Goal: Task Accomplishment & Management: Manage account settings

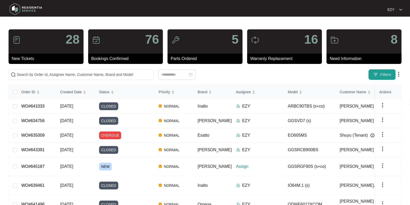
click at [384, 79] on button "Filters" at bounding box center [382, 74] width 27 height 10
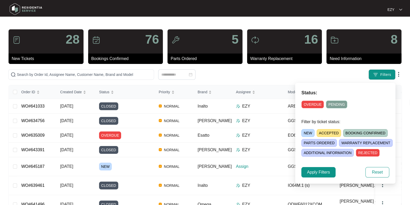
click at [305, 134] on span "NEW" at bounding box center [307, 133] width 13 height 8
click at [322, 174] on span "Apply Filters" at bounding box center [318, 172] width 23 height 6
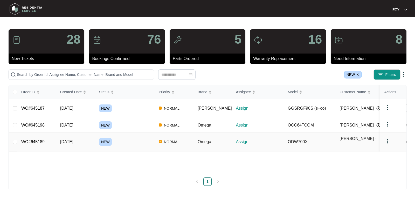
click at [127, 138] on div "NEW" at bounding box center [127, 142] width 56 height 8
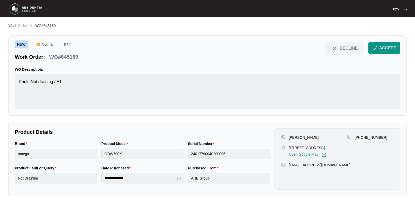
click at [69, 50] on div "NEW Normal EZY Work Order: WO#645189" at bounding box center [47, 51] width 64 height 19
click at [70, 60] on p "WO#645189" at bounding box center [63, 56] width 29 height 7
copy div "WO#645189 DECLINE ACCEPT"
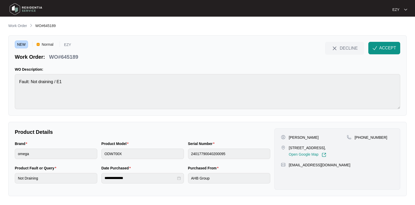
drag, startPoint x: 288, startPoint y: 135, endPoint x: 340, endPoint y: 133, distance: 52.2
click at [340, 133] on div "[PERSON_NAME] - Tenant [STREET_ADDRESS], Open Google Map [PHONE_NUMBER] [EMAIL_…" at bounding box center [337, 158] width 126 height 61
copy p "[PERSON_NAME]"
click at [303, 145] on p "[STREET_ADDRESS]," at bounding box center [307, 147] width 37 height 5
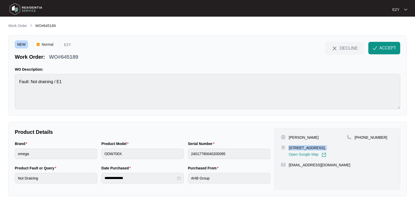
click at [303, 145] on p "[STREET_ADDRESS]," at bounding box center [307, 147] width 37 height 5
copy p "[STREET_ADDRESS],"
drag, startPoint x: 387, startPoint y: 135, endPoint x: 361, endPoint y: 142, distance: 27.7
click at [361, 142] on div "[PHONE_NUMBER]" at bounding box center [370, 146] width 47 height 22
copy p "403664483"
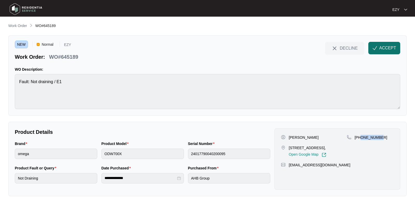
click at [384, 50] on span "ACCEPT" at bounding box center [387, 48] width 17 height 6
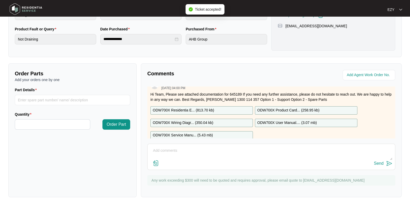
scroll to position [8, 0]
click at [181, 110] on p "ODW700X Residentia E... ( 813.70 kb )" at bounding box center [183, 111] width 61 height 6
click at [289, 108] on p "ODW700X Product Card... ( 258.95 kb )" at bounding box center [288, 111] width 62 height 6
click at [217, 120] on div "ODW700X Wiring Diagr... ( 350.04 kb )" at bounding box center [201, 123] width 102 height 8
click at [269, 122] on p "ODW700X User Manual.... ( 3.07 mb )" at bounding box center [287, 123] width 60 height 6
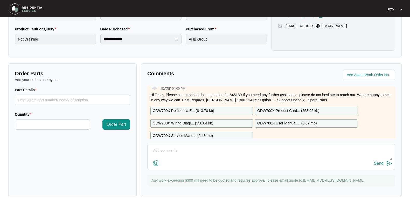
scroll to position [22, 0]
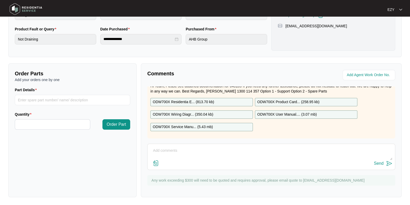
click at [232, 123] on div "ODW700X Service Manu... ( 5.43 mb )" at bounding box center [201, 127] width 102 height 8
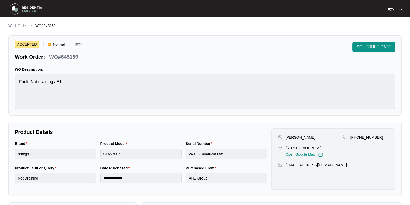
click at [20, 22] on main "**********" at bounding box center [205, 172] width 410 height 344
click at [21, 24] on span "Work Order" at bounding box center [17, 26] width 19 height 4
click at [23, 25] on p "Work Order" at bounding box center [17, 25] width 19 height 5
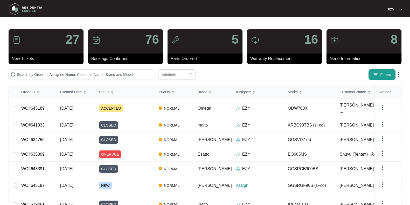
click at [394, 74] on button "Filters" at bounding box center [382, 74] width 27 height 10
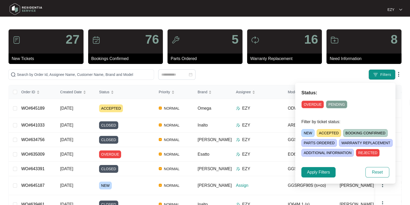
click at [305, 132] on span "NEW" at bounding box center [307, 133] width 13 height 8
click at [317, 174] on span "Apply Filters" at bounding box center [318, 172] width 23 height 6
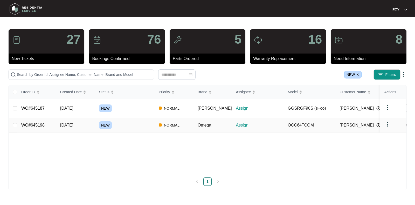
click at [131, 122] on div "NEW" at bounding box center [127, 125] width 56 height 8
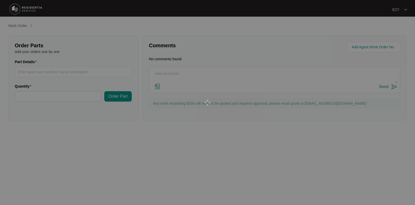
click at [131, 122] on div at bounding box center [207, 102] width 415 height 205
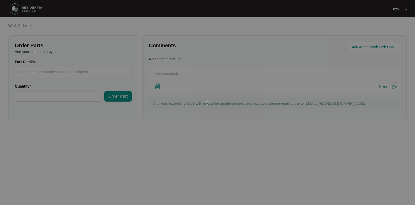
click at [131, 122] on div at bounding box center [207, 102] width 415 height 205
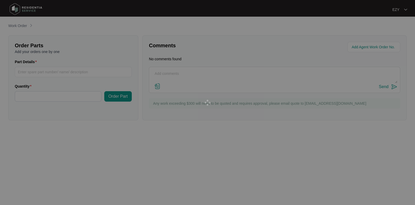
click at [131, 122] on div at bounding box center [207, 102] width 415 height 205
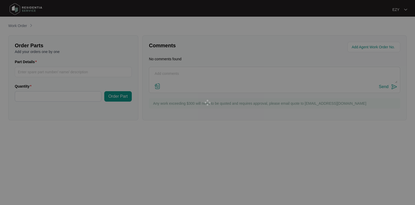
click at [131, 122] on div at bounding box center [207, 102] width 415 height 205
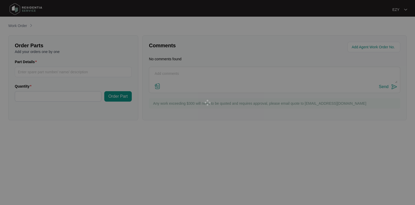
click at [131, 122] on div at bounding box center [207, 102] width 415 height 205
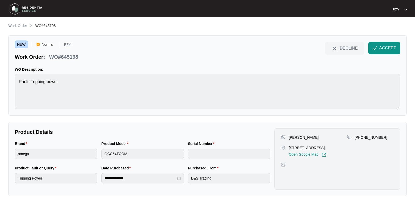
click at [131, 122] on div "**********" at bounding box center [207, 159] width 398 height 74
click at [69, 56] on p "WO#645198" at bounding box center [63, 56] width 29 height 7
copy div "WO#645198 DECLINE ACCEPT"
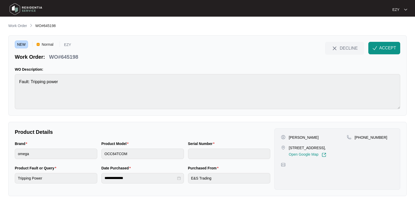
click at [61, 159] on div "Brand omega" at bounding box center [56, 153] width 87 height 24
click at [291, 138] on p "[PERSON_NAME]" at bounding box center [304, 137] width 30 height 5
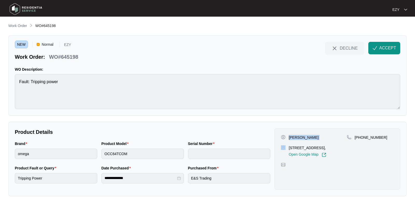
copy p "[PERSON_NAME]"
click at [298, 150] on p "41 GALADA AVENUE, PARKVILLE, VIC, 3052," at bounding box center [307, 147] width 37 height 5
copy p "41 GALADA AVENUE, PARKVILLE, VIC, 3052,"
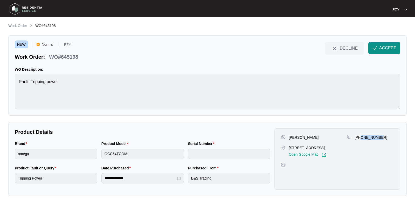
drag, startPoint x: 384, startPoint y: 136, endPoint x: 361, endPoint y: 135, distance: 22.8
click at [361, 135] on div "+61432092731" at bounding box center [370, 137] width 47 height 5
click at [361, 135] on p "+61432092731" at bounding box center [371, 137] width 33 height 5
drag, startPoint x: 384, startPoint y: 139, endPoint x: 360, endPoint y: 138, distance: 24.4
click at [360, 138] on div "+61432092731" at bounding box center [370, 137] width 47 height 5
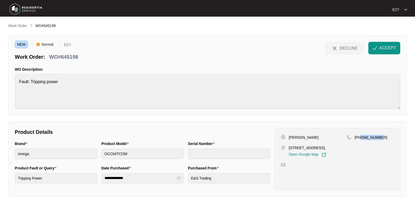
copy p "432092731"
click at [372, 50] on button "ACCEPT" at bounding box center [384, 48] width 32 height 12
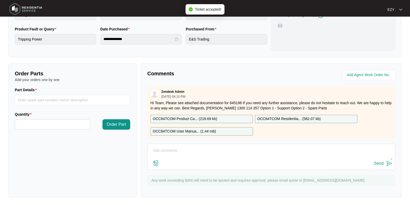
scroll to position [9, 0]
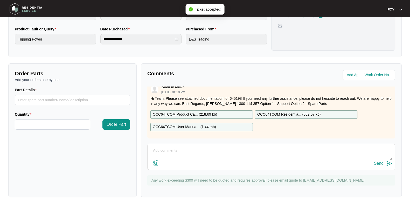
click at [220, 110] on div "OCC64TCOM Product Ca... ( 218.69 kb )" at bounding box center [201, 114] width 102 height 8
click at [216, 123] on div "OCC64TCOM User Manua... ( 1.44 mb )" at bounding box center [201, 127] width 102 height 8
click at [287, 112] on p "OCC64TCOM Residentia... ( 582.07 kb )" at bounding box center [288, 115] width 63 height 6
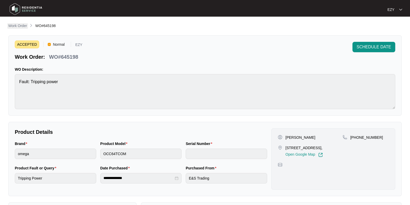
click at [19, 27] on p "Work Order" at bounding box center [17, 25] width 19 height 5
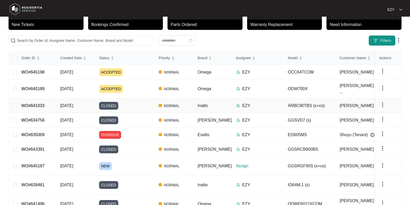
scroll to position [34, 0]
click at [128, 162] on div "NEW" at bounding box center [127, 166] width 56 height 8
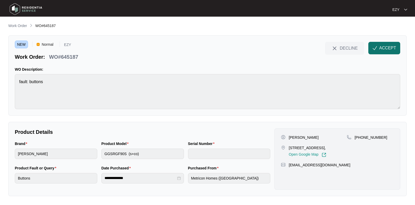
click at [373, 44] on button "ACCEPT" at bounding box center [384, 48] width 32 height 12
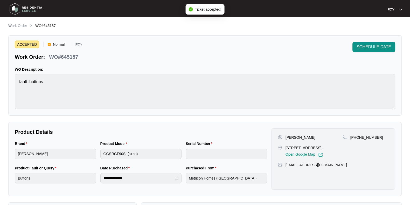
click at [54, 57] on p "WO#645187" at bounding box center [63, 56] width 29 height 7
copy div "WO#645187 SCHEDULE DATE"
click at [54, 57] on p "WO#645187" at bounding box center [63, 56] width 29 height 7
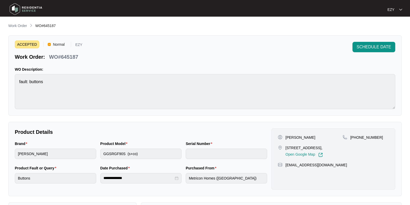
click at [290, 135] on p "[PERSON_NAME]" at bounding box center [301, 137] width 30 height 5
copy p "[PERSON_NAME]"
click at [303, 146] on p "76 BUCKINGHAM BOULEVARD, STRATHTULLOH, VIC, 3338," at bounding box center [304, 147] width 37 height 5
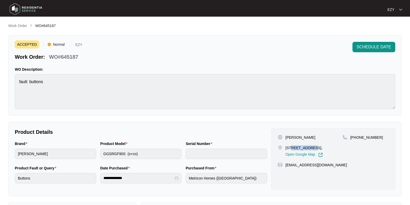
click at [303, 146] on p "76 BUCKINGHAM BOULEVARD, STRATHTULLOH, VIC, 3338," at bounding box center [304, 147] width 37 height 5
copy p "76 BUCKINGHAM BOULEVARD, STRATHTULLOH, VIC, 3338,"
drag, startPoint x: 393, startPoint y: 136, endPoint x: 357, endPoint y: 141, distance: 36.8
click at [357, 141] on div "Jacob Manuel 76 BUCKINGHAM BOULEVARD, STRATHTULLOH, VIC, 3338, Open Google Map …" at bounding box center [333, 158] width 124 height 61
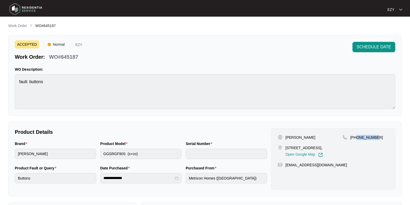
copy p "468344177"
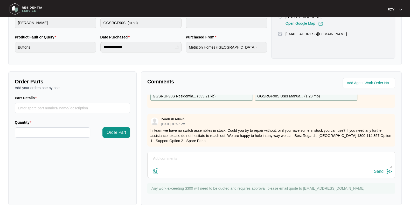
scroll to position [4, 0]
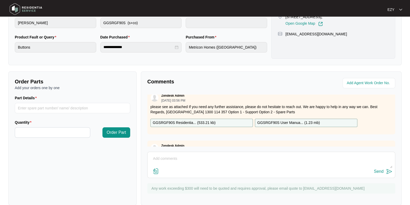
click at [229, 122] on div "GGSRGF90S Residentia... ( 533.21 kb )" at bounding box center [201, 123] width 102 height 8
click at [298, 120] on p "GGSRGF90S User Manua... ( 1.23 mb )" at bounding box center [288, 123] width 63 height 6
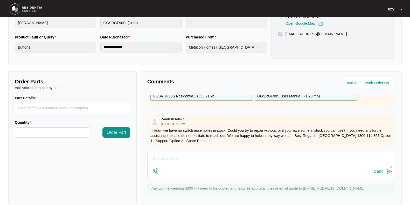
scroll to position [0, 0]
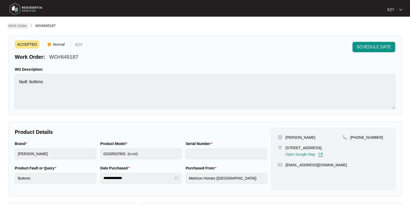
click at [12, 26] on p "Work Order" at bounding box center [17, 25] width 19 height 5
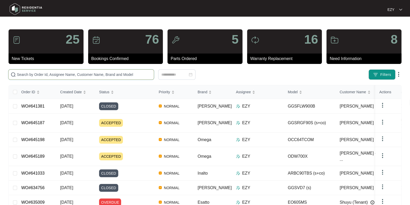
click at [105, 75] on input "text" at bounding box center [84, 75] width 135 height 6
paste input "639702"
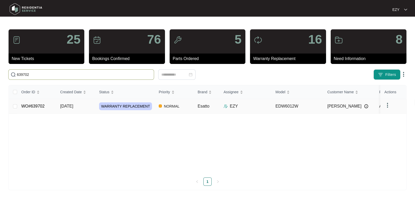
type input "639702"
click at [49, 106] on td "WO#639702" at bounding box center [36, 106] width 39 height 15
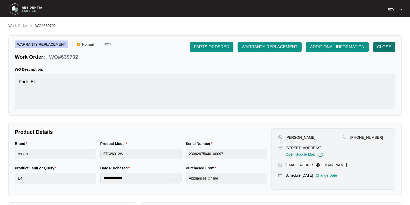
click at [391, 46] on span "CLOSE" at bounding box center [384, 47] width 14 height 6
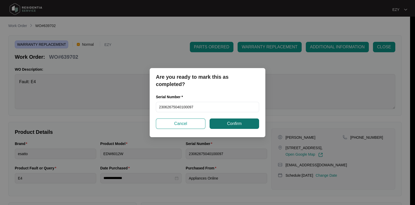
click at [234, 122] on span "Confirm" at bounding box center [234, 123] width 15 height 6
